Goal: Transaction & Acquisition: Purchase product/service

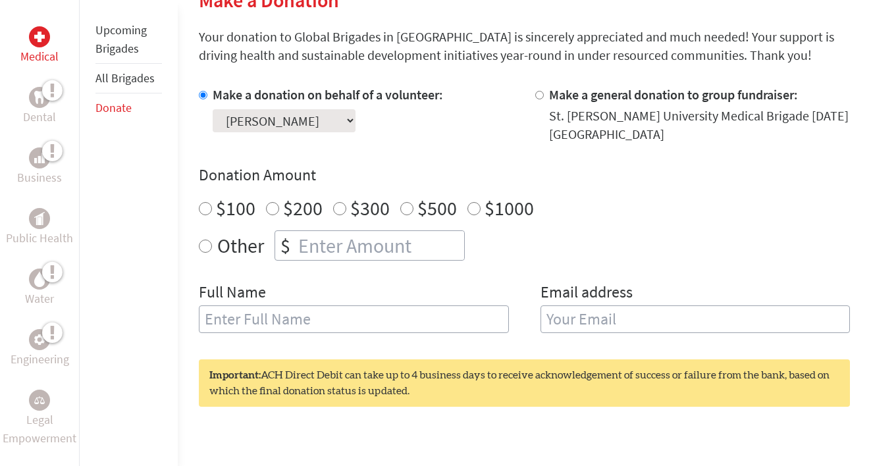
scroll to position [330, 0]
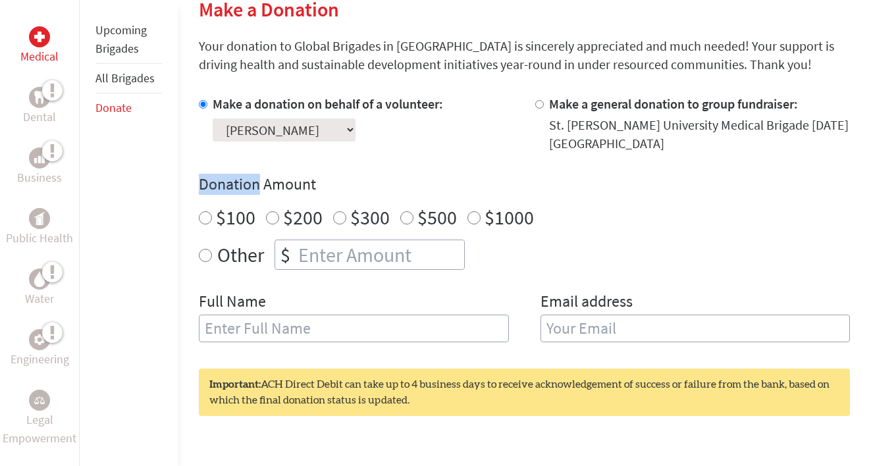
click at [435, 154] on div "Make a donation on behalf of a volunteer: Select a volunteer... [PERSON_NAME] […" at bounding box center [524, 226] width 651 height 263
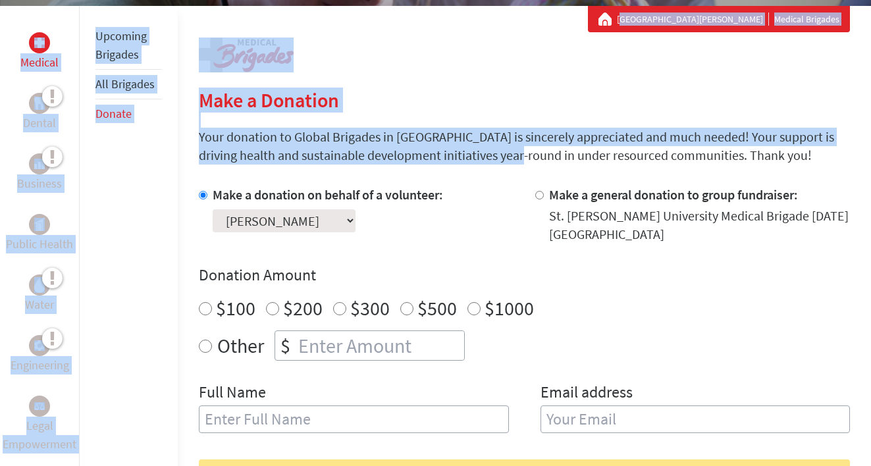
scroll to position [185, 0]
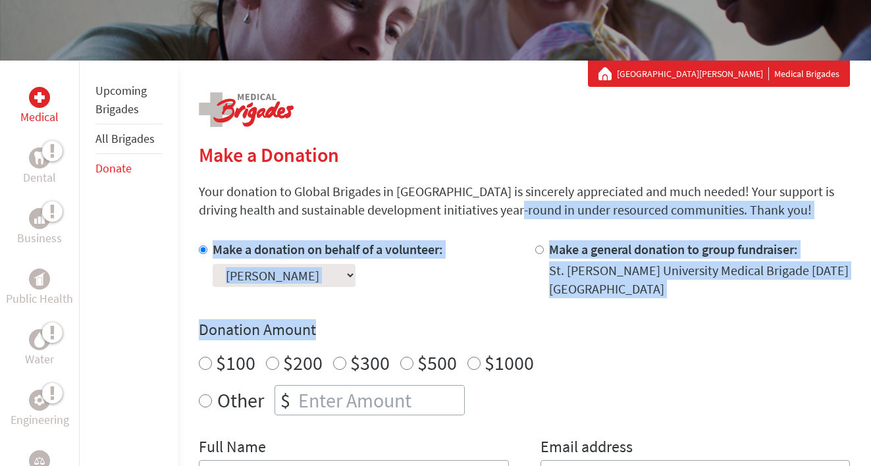
drag, startPoint x: 450, startPoint y: 147, endPoint x: 459, endPoint y: 351, distance: 203.6
click at [459, 351] on section "Make a Donation Your donation to Global Brigades in [GEOGRAPHIC_DATA] is sincer…" at bounding box center [524, 461] width 651 height 636
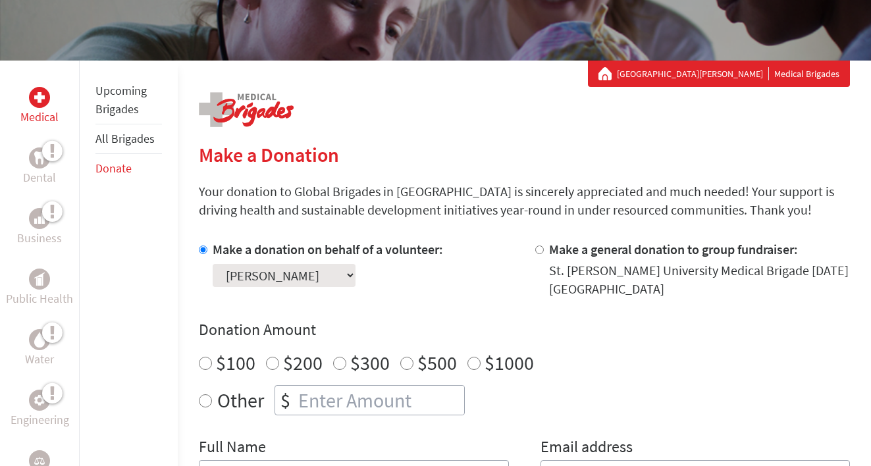
click at [475, 171] on section "Make a Donation Your donation to Global Brigades in [GEOGRAPHIC_DATA] is sincer…" at bounding box center [524, 461] width 651 height 636
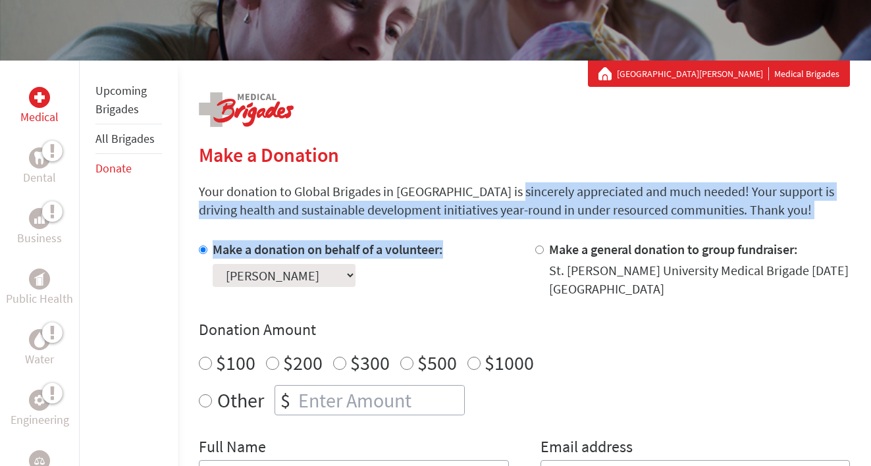
drag, startPoint x: 462, startPoint y: 197, endPoint x: 464, endPoint y: 249, distance: 52.7
click at [464, 249] on section "Make a Donation Your donation to Global Brigades in [GEOGRAPHIC_DATA] is sincer…" at bounding box center [524, 461] width 651 height 636
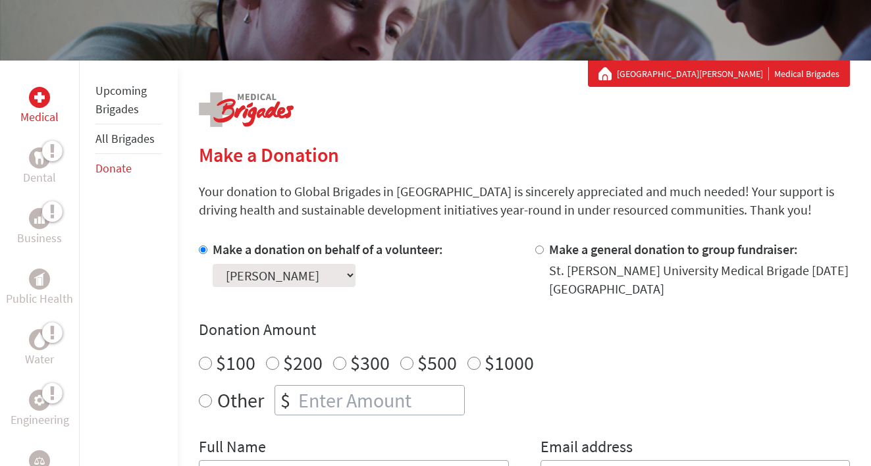
click at [486, 225] on section "Make a Donation Your donation to Global Brigades in [GEOGRAPHIC_DATA] is sincer…" at bounding box center [524, 461] width 651 height 636
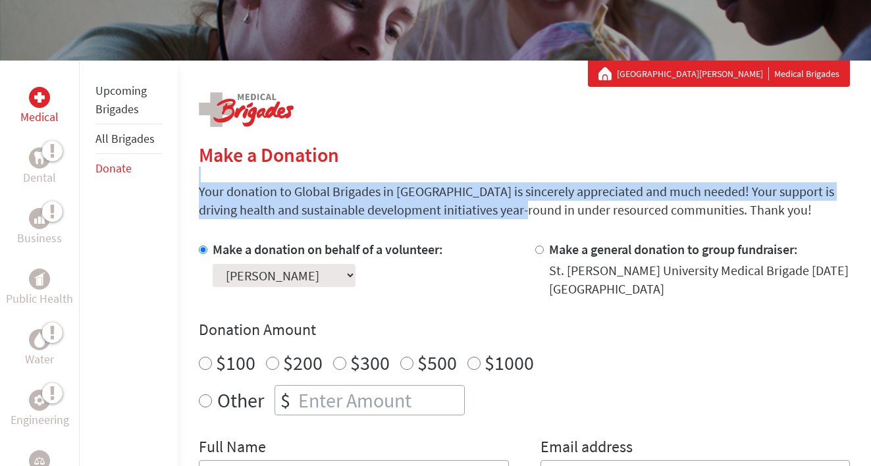
drag, startPoint x: 456, startPoint y: 211, endPoint x: 430, endPoint y: 165, distance: 52.5
click at [427, 162] on section "Make a Donation Your donation to Global Brigades in [GEOGRAPHIC_DATA] is sincer…" at bounding box center [524, 461] width 651 height 636
drag, startPoint x: 504, startPoint y: 208, endPoint x: 515, endPoint y: 210, distance: 11.4
click at [515, 210] on p "Your donation to Global Brigades in [GEOGRAPHIC_DATA] is sincerely appreciated …" at bounding box center [524, 200] width 651 height 37
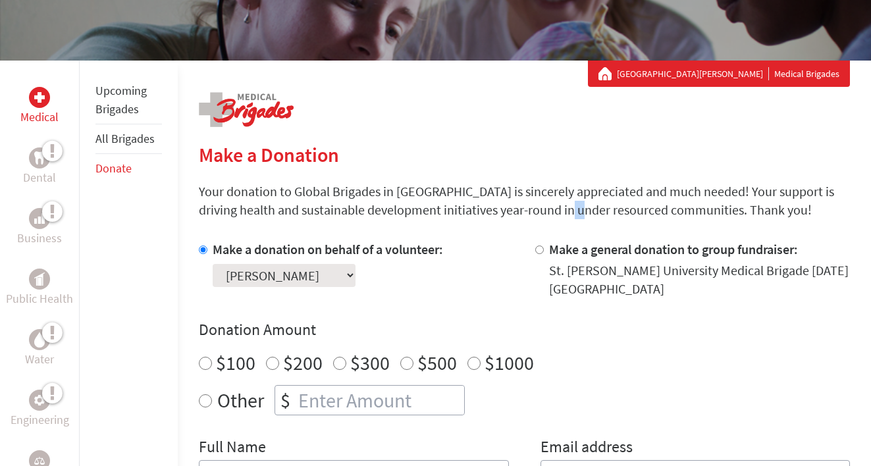
click at [515, 210] on p "Your donation to Global Brigades in [GEOGRAPHIC_DATA] is sincerely appreciated …" at bounding box center [524, 200] width 651 height 37
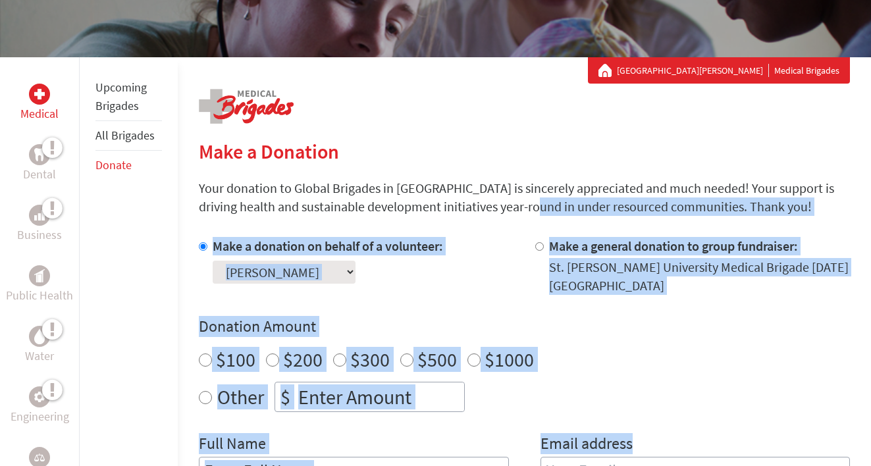
scroll to position [205, 0]
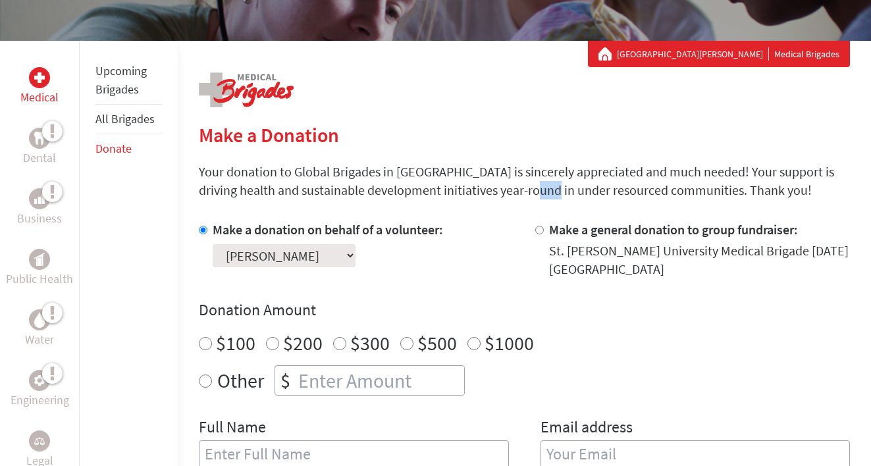
drag, startPoint x: 473, startPoint y: 211, endPoint x: 486, endPoint y: 193, distance: 23.0
click at [486, 193] on p "Your donation to Global Brigades in [GEOGRAPHIC_DATA] is sincerely appreciated …" at bounding box center [524, 181] width 651 height 37
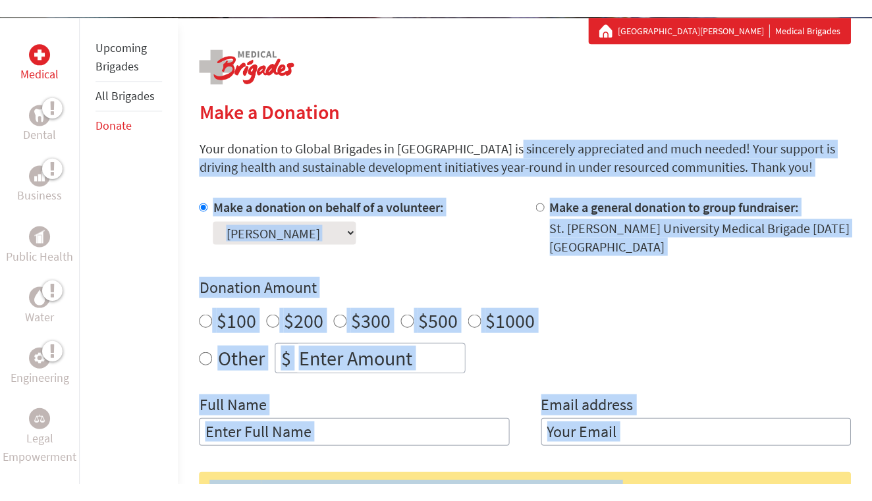
scroll to position [253, 0]
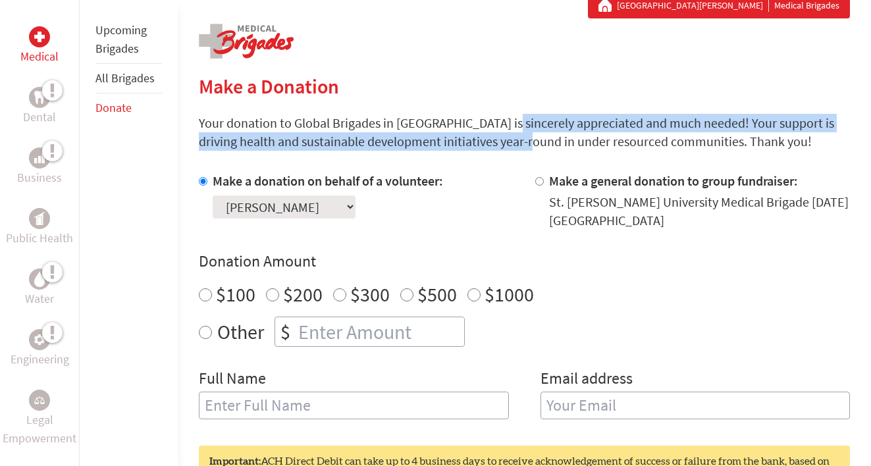
drag, startPoint x: 454, startPoint y: 180, endPoint x: 465, endPoint y: 148, distance: 33.5
click at [465, 148] on p "Your donation to Global Brigades in [GEOGRAPHIC_DATA] is sincerely appreciated …" at bounding box center [524, 132] width 651 height 37
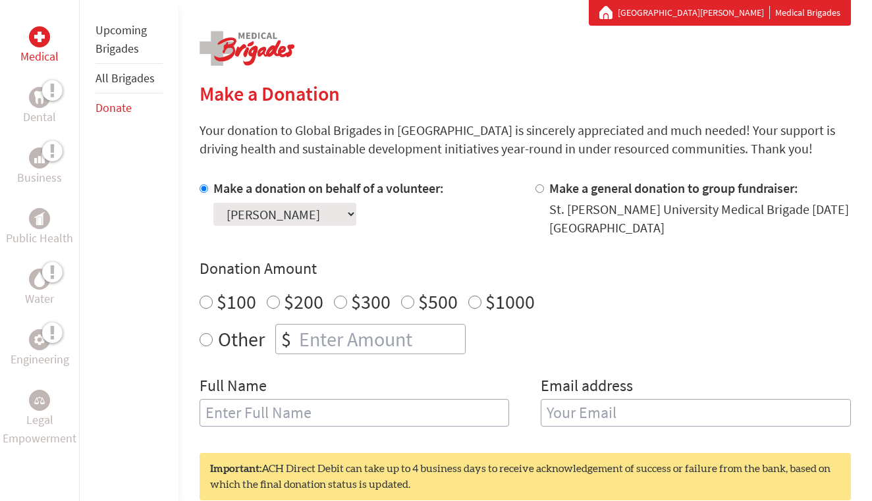
scroll to position [262, 0]
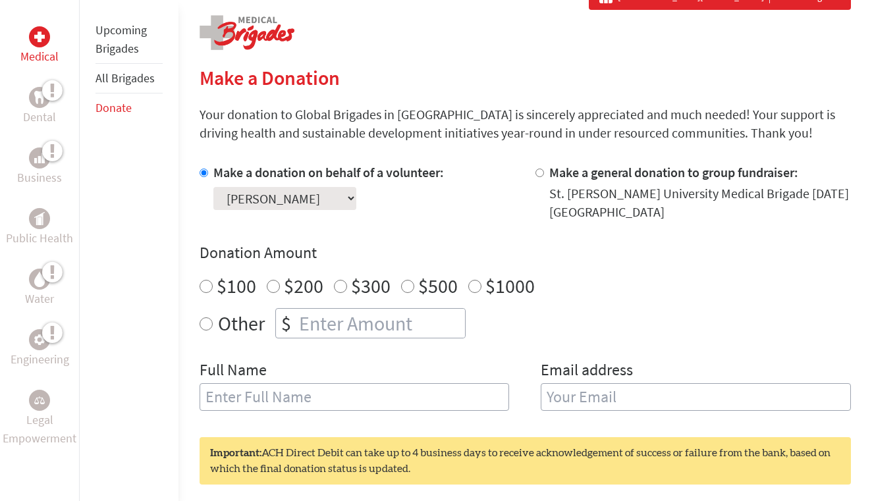
click at [105, 78] on link "All Brigades" at bounding box center [124, 77] width 59 height 15
